Goal: Find specific page/section: Find specific page/section

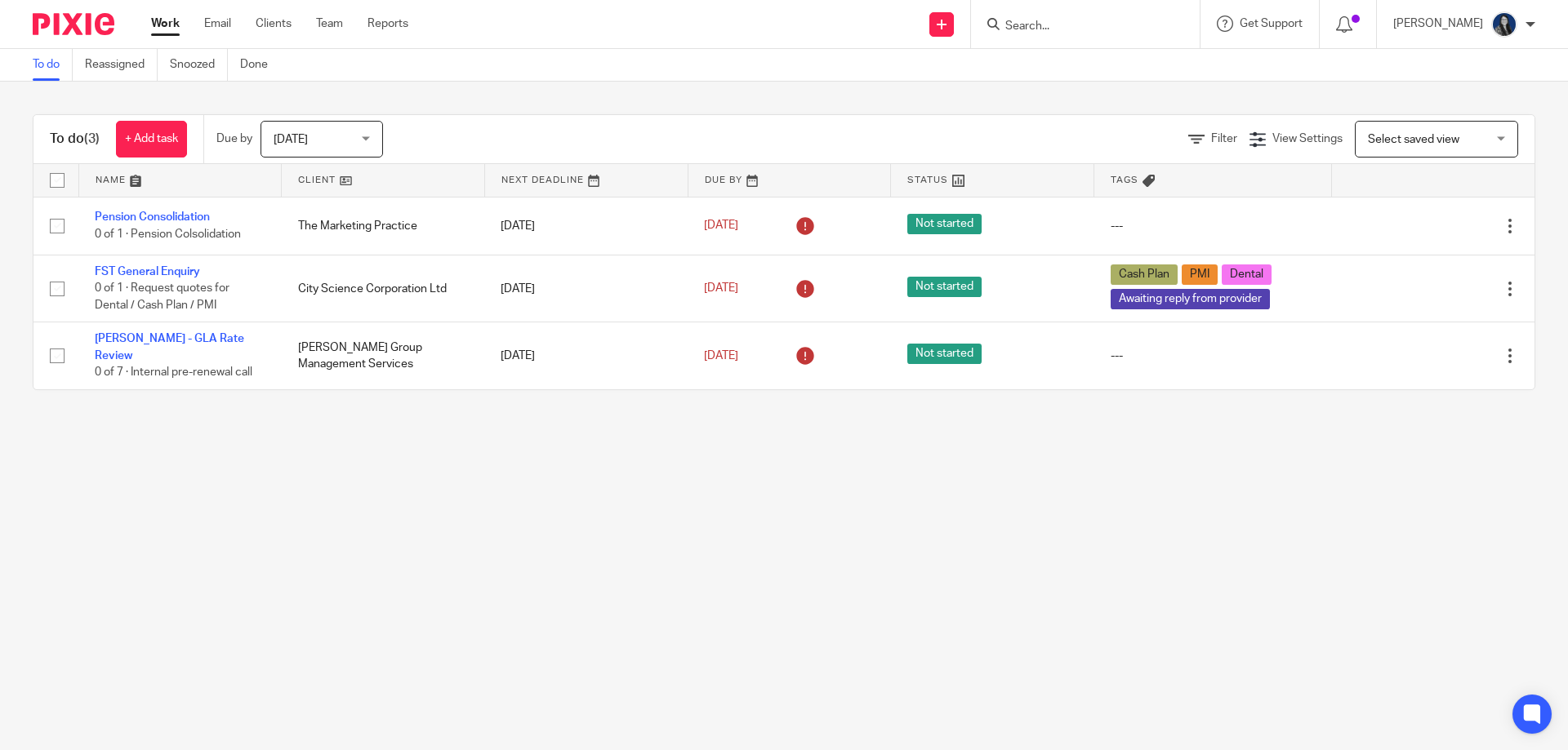
click at [1021, 18] on div at bounding box center [1082, 24] width 190 height 20
click at [1046, 20] on input "Search" at bounding box center [1077, 27] width 147 height 15
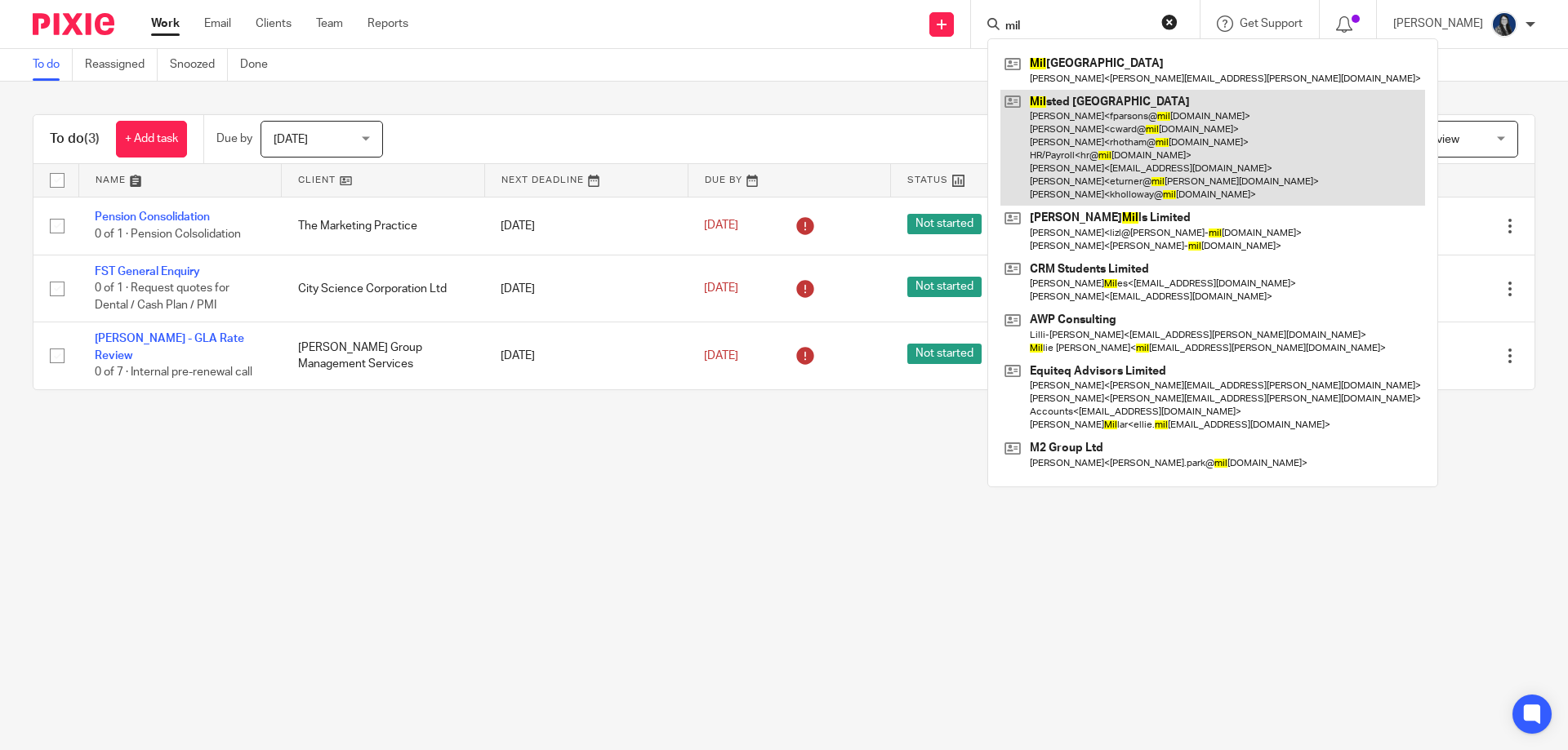
type input "mil"
click at [1093, 126] on link at bounding box center [1212, 147] width 424 height 116
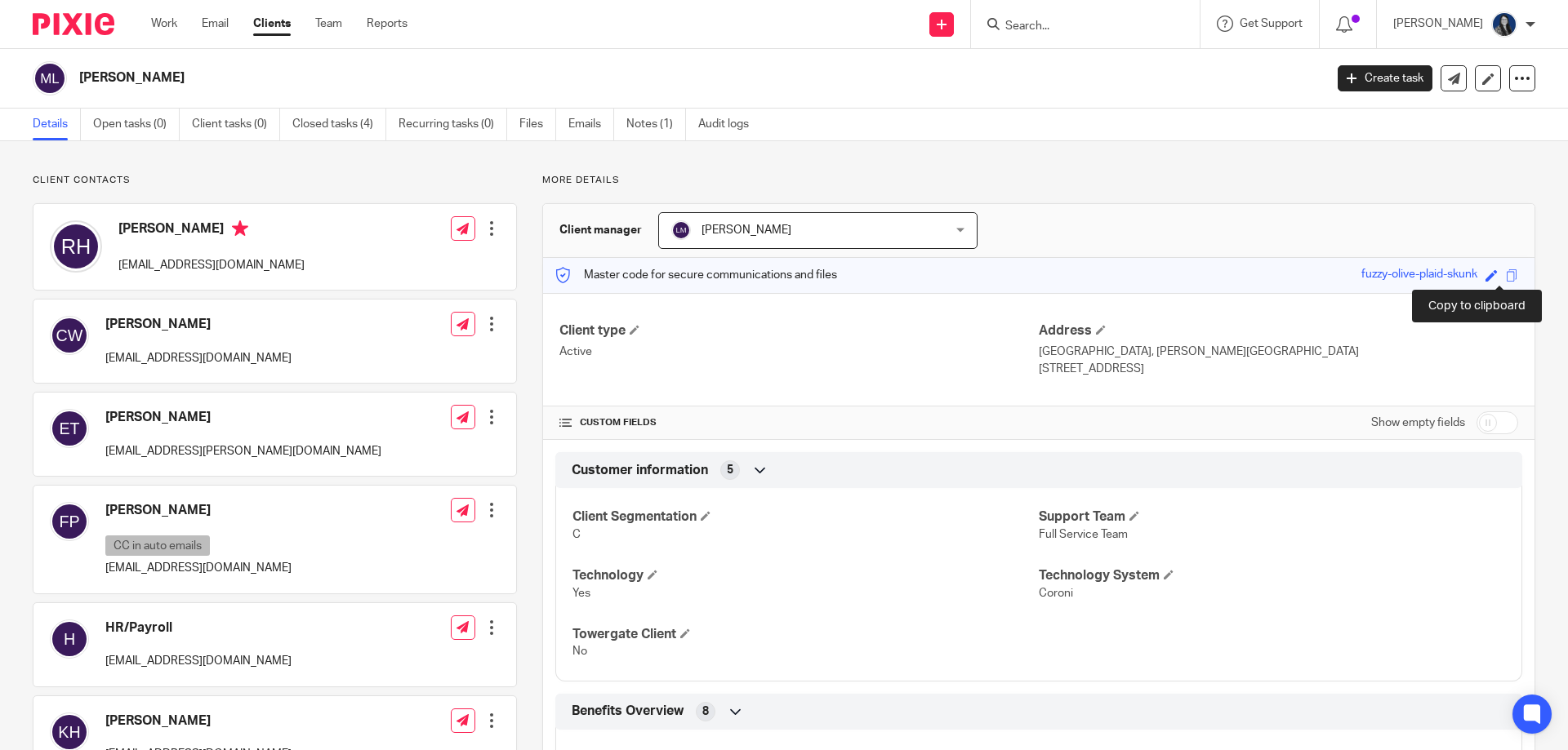
click at [1506, 275] on span at bounding box center [1512, 275] width 13 height 13
click at [1106, 12] on div at bounding box center [1085, 23] width 229 height 48
click at [1052, 28] on input "Search" at bounding box center [1077, 27] width 147 height 15
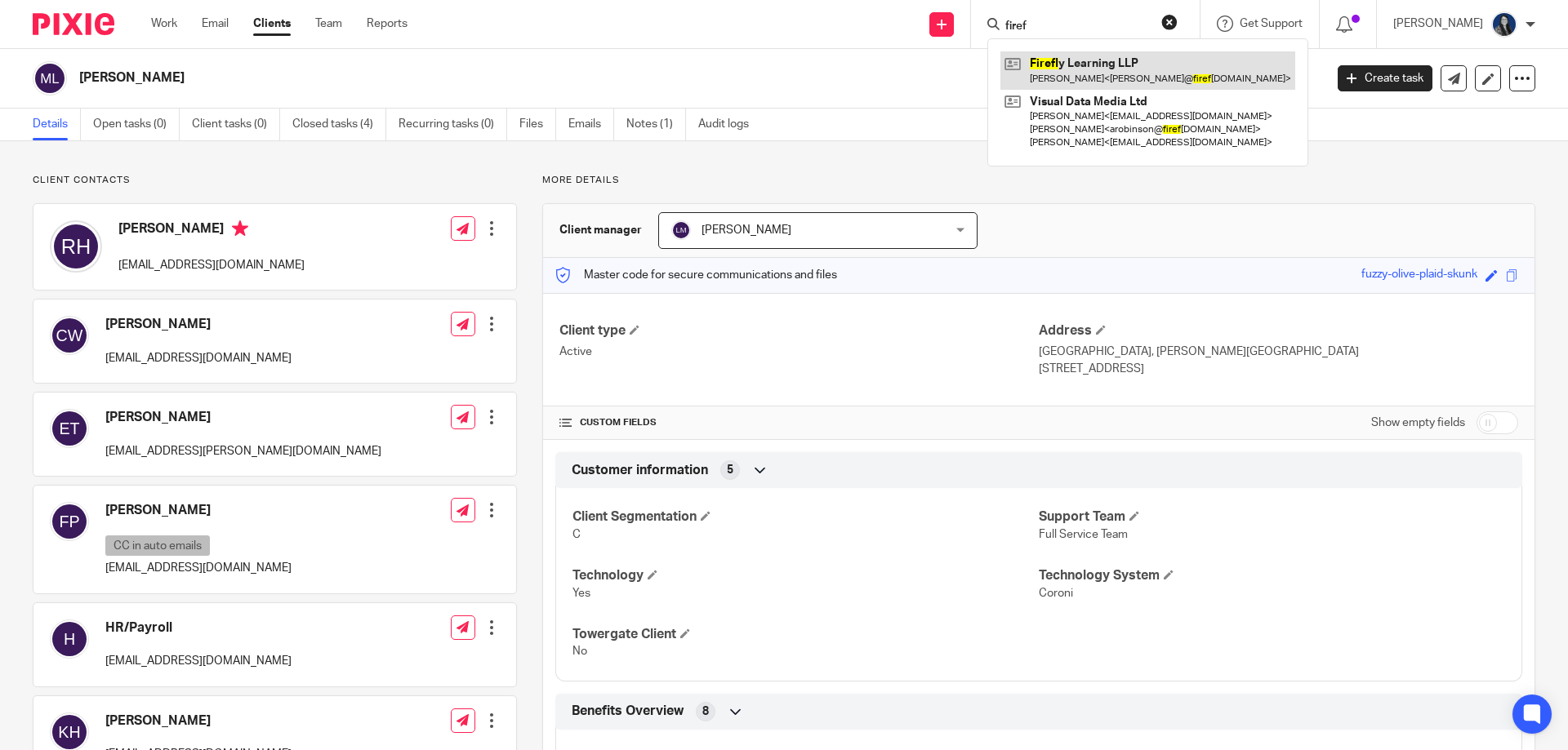
type input "firef"
click at [1157, 78] on link at bounding box center [1148, 70] width 295 height 38
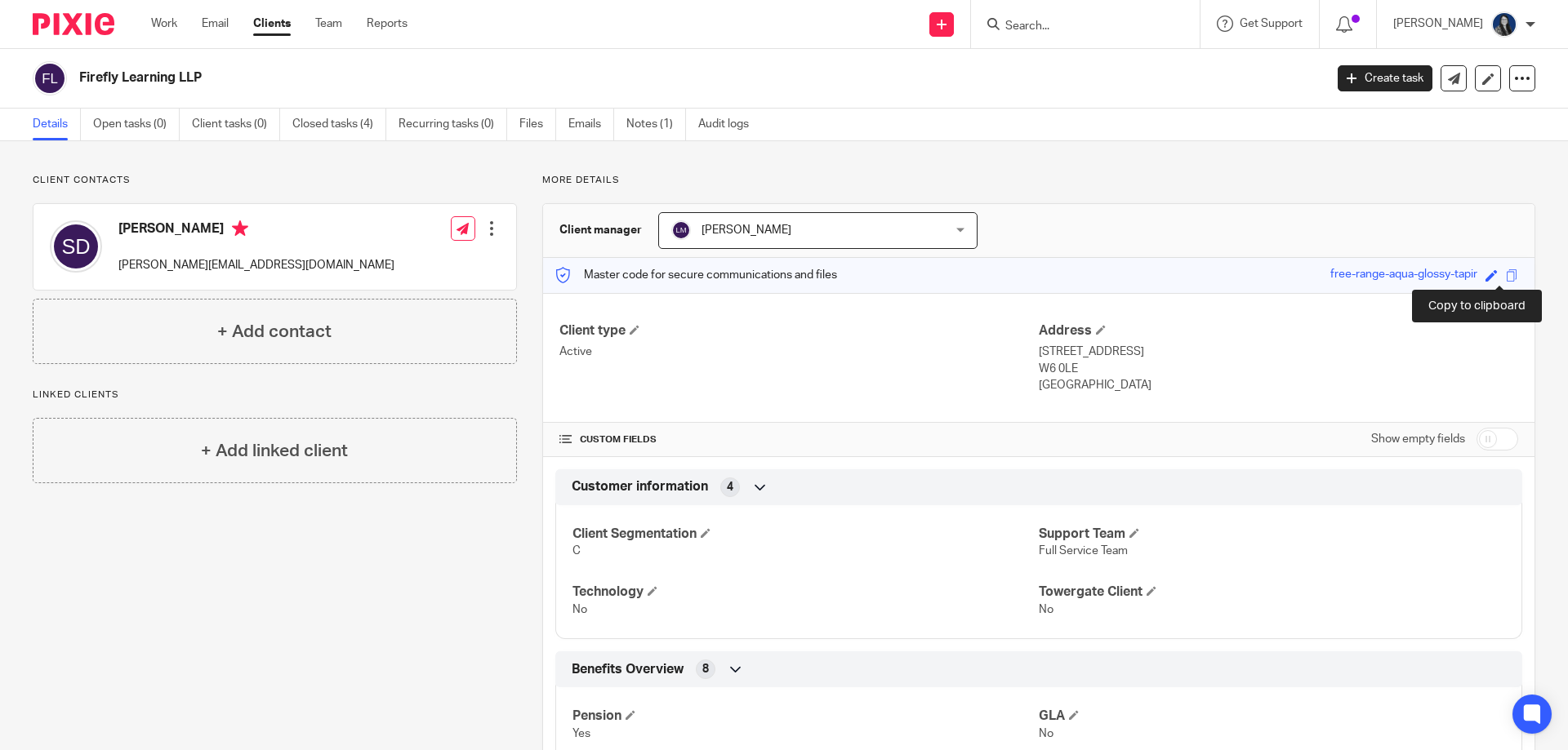
click at [1506, 273] on span at bounding box center [1512, 275] width 13 height 13
click at [1036, 20] on input "Search" at bounding box center [1077, 27] width 147 height 15
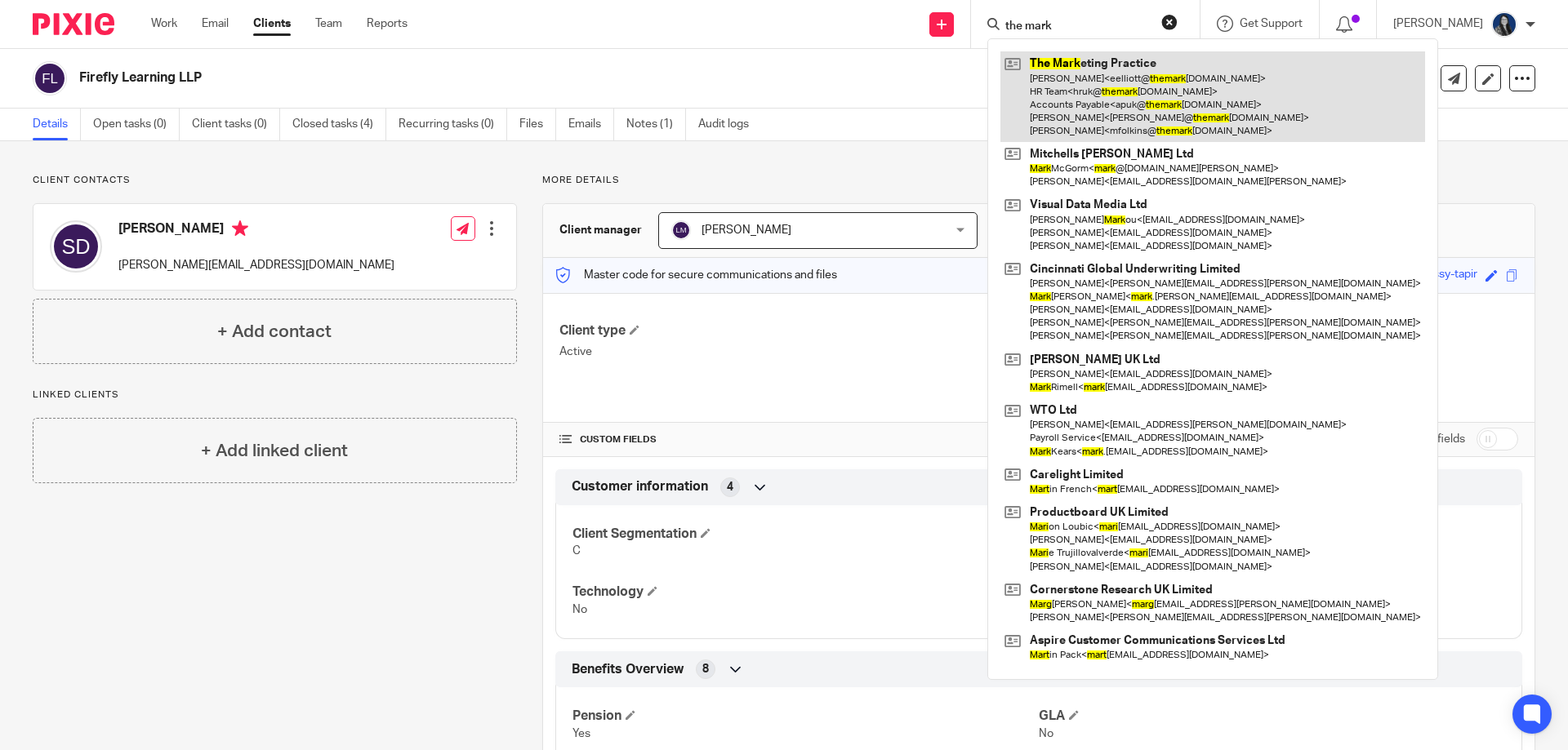
type input "the mark"
click at [1164, 97] on link at bounding box center [1212, 96] width 424 height 91
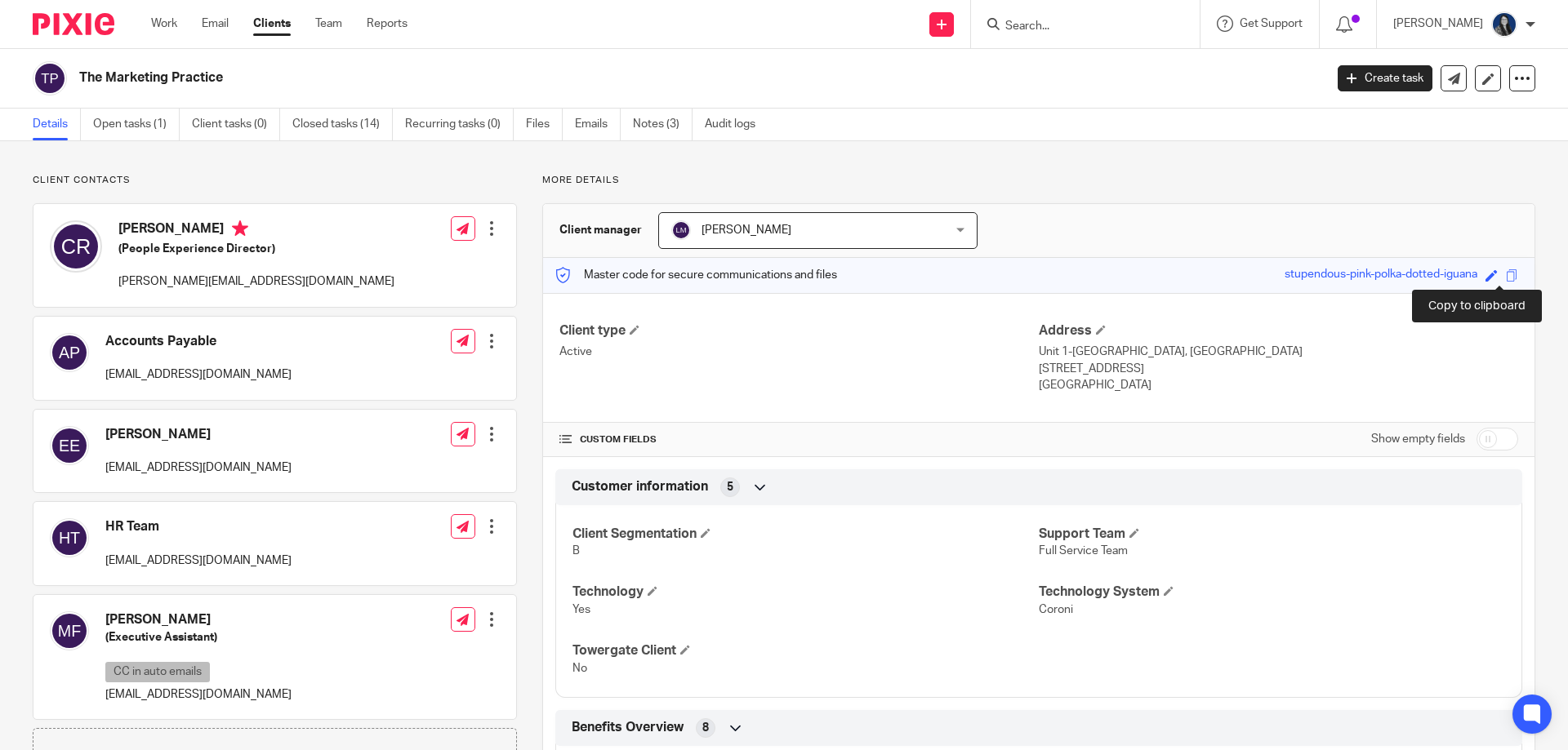
click at [1506, 279] on span at bounding box center [1512, 275] width 13 height 13
click at [1046, 30] on input "Search" at bounding box center [1077, 27] width 147 height 15
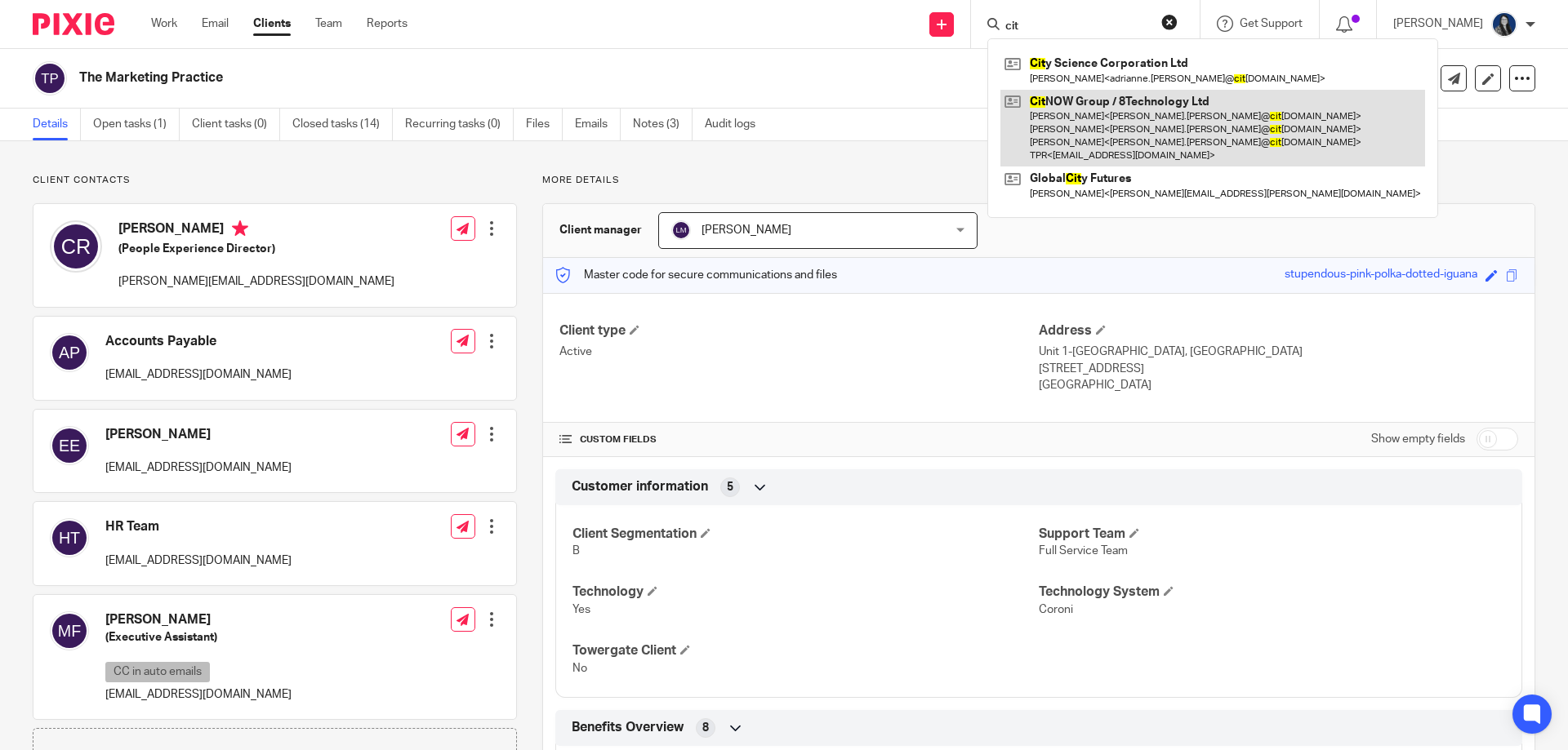
type input "cit"
click at [1079, 118] on link at bounding box center [1212, 128] width 424 height 78
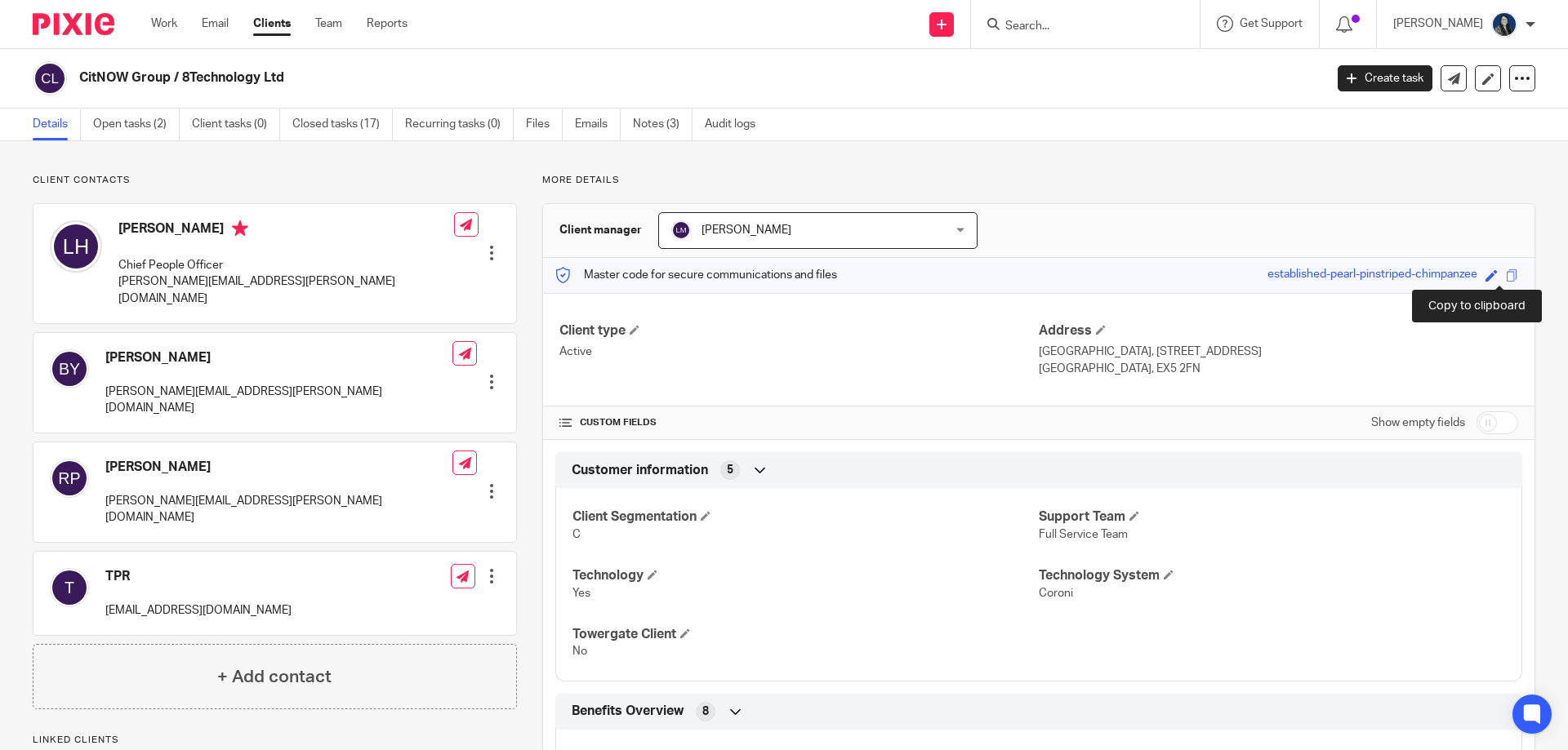
click at [1506, 271] on span at bounding box center [1512, 275] width 13 height 13
